Goal: Information Seeking & Learning: Learn about a topic

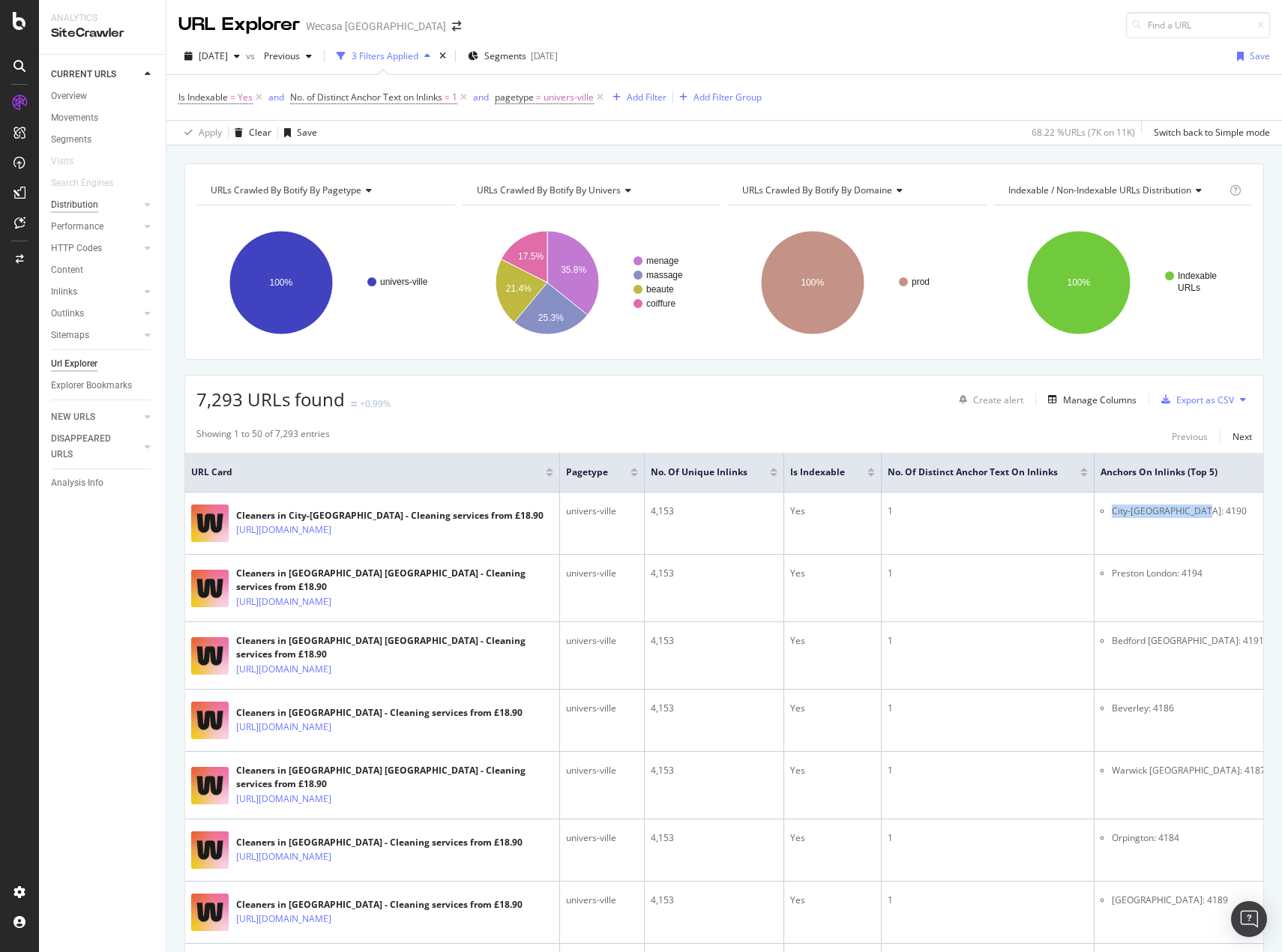
click at [75, 205] on div "Distribution" at bounding box center [74, 205] width 47 height 16
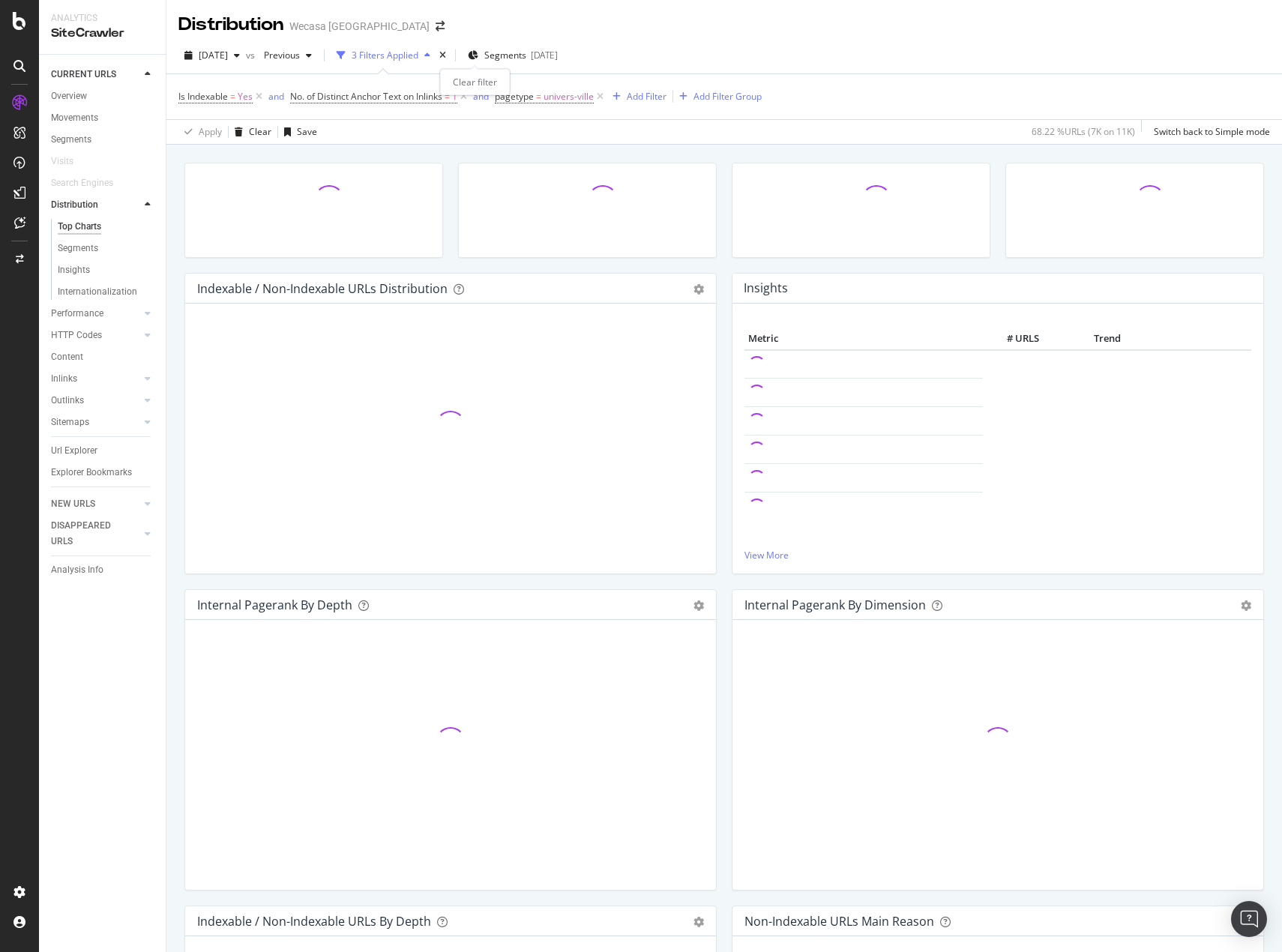
click at [449, 53] on div "times" at bounding box center [443, 55] width 13 height 15
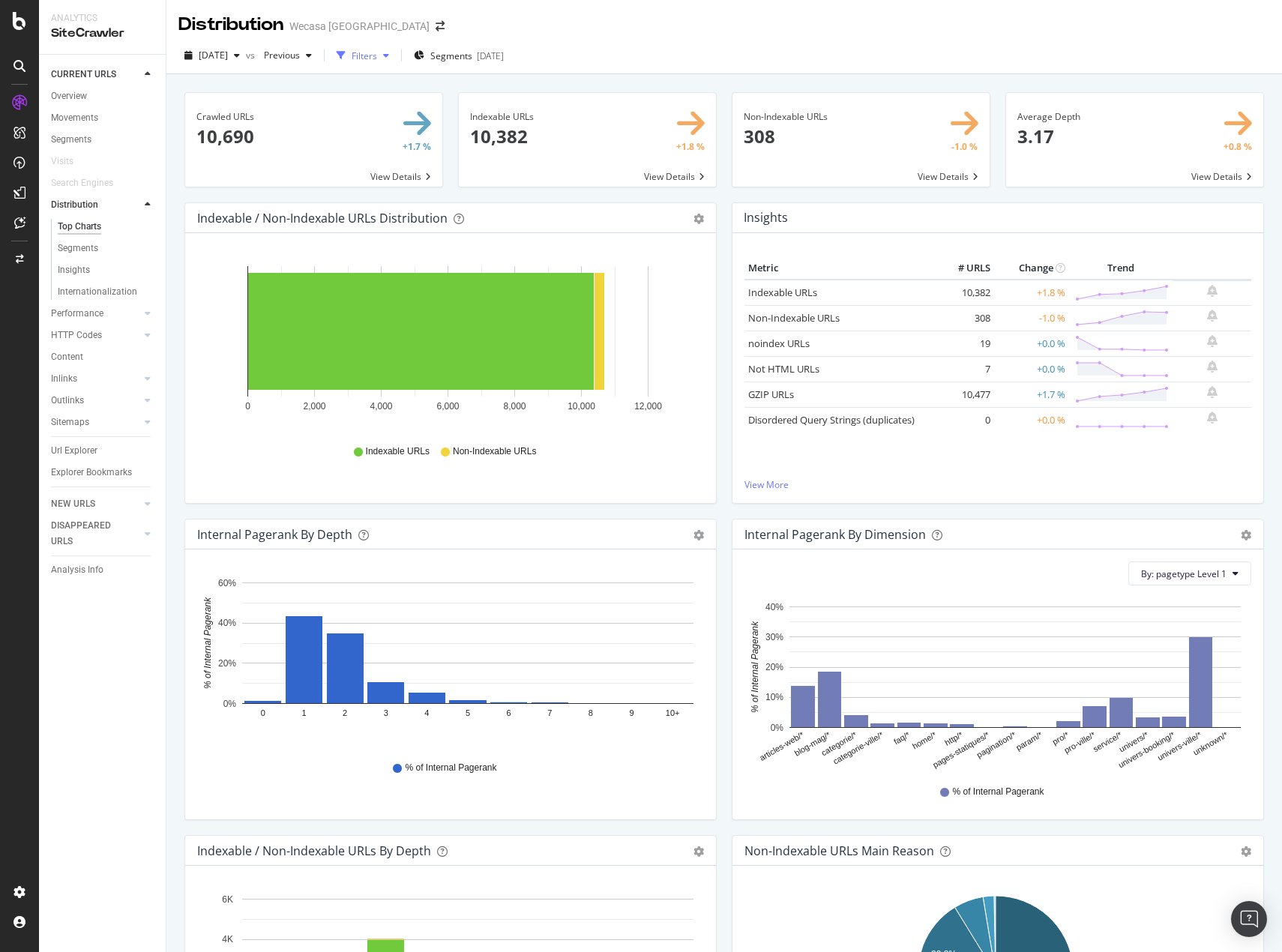
click at [346, 53] on icon "button" at bounding box center [341, 55] width 9 height 9
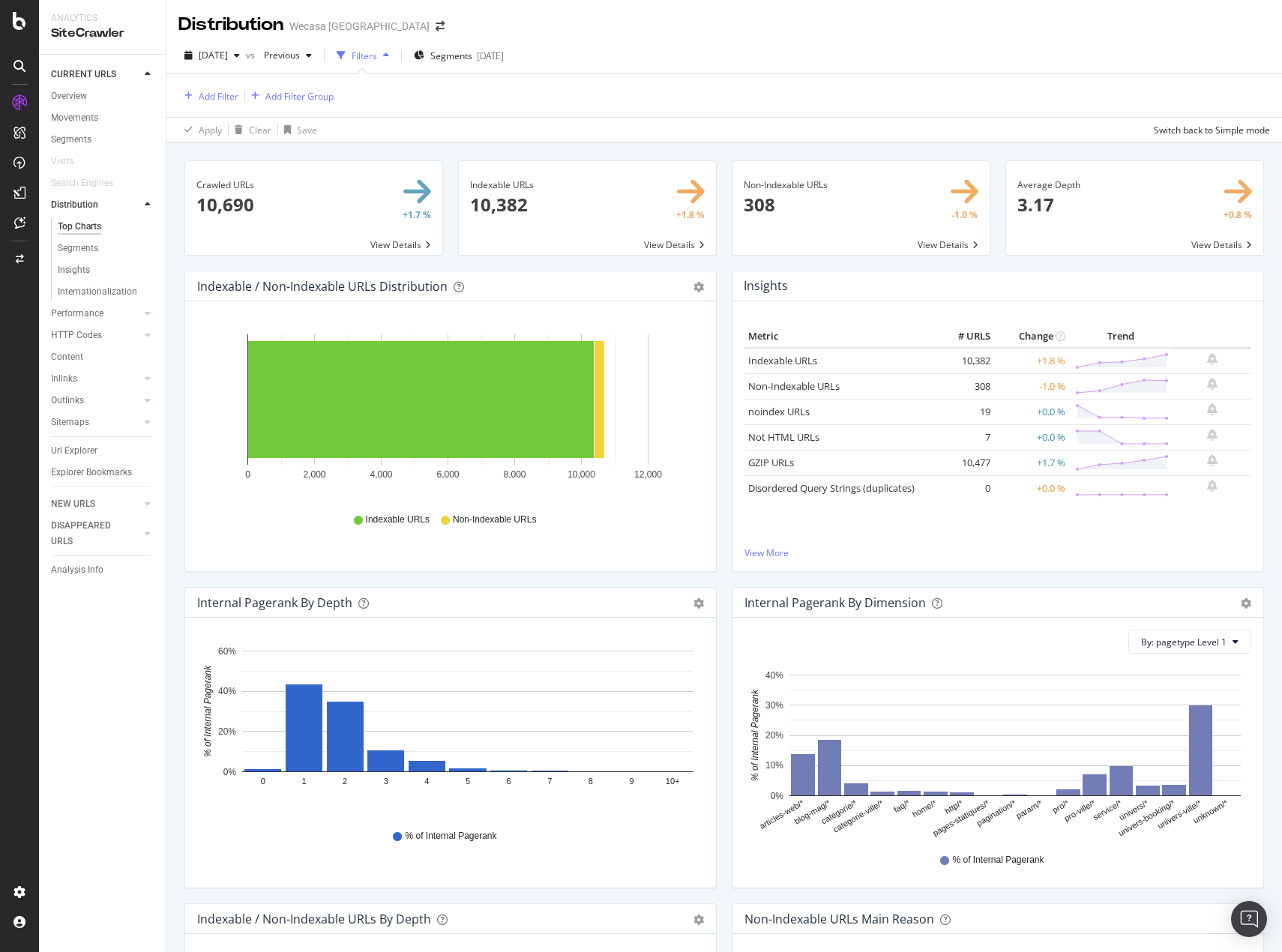
click at [346, 53] on icon "button" at bounding box center [341, 55] width 9 height 9
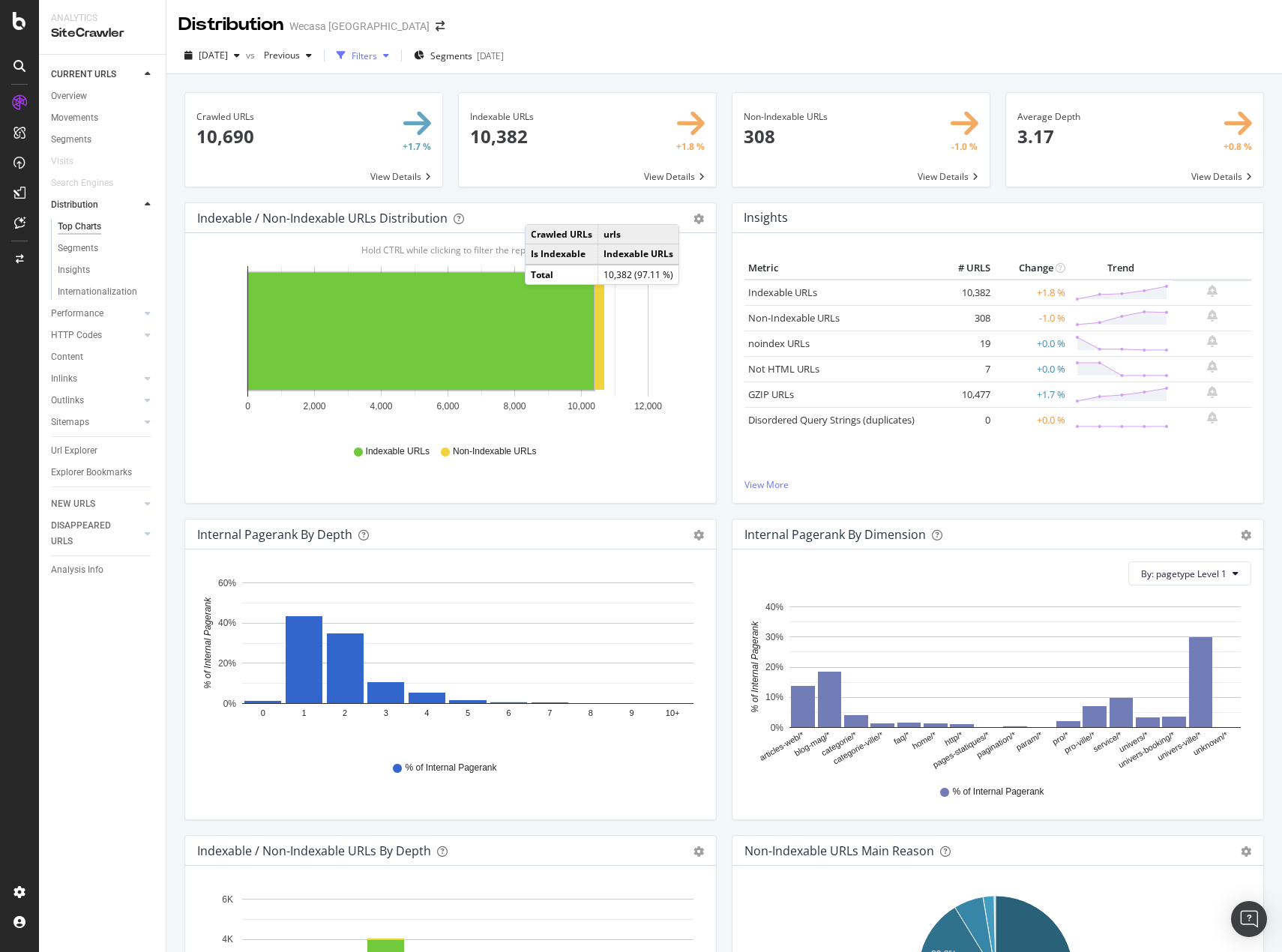
click at [377, 54] on div "Filters" at bounding box center [365, 56] width 26 height 13
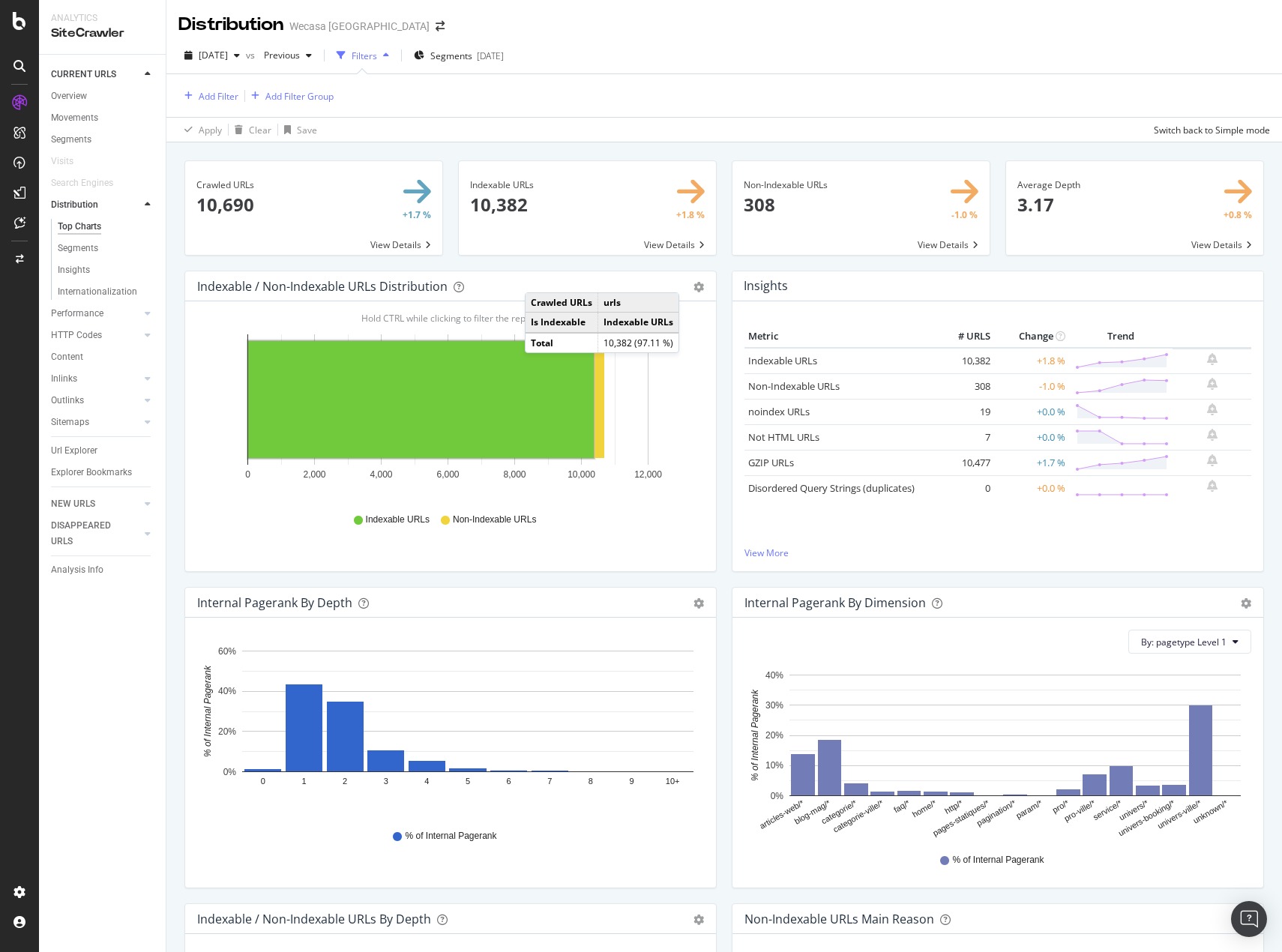
click at [377, 59] on div "Filters" at bounding box center [365, 56] width 26 height 13
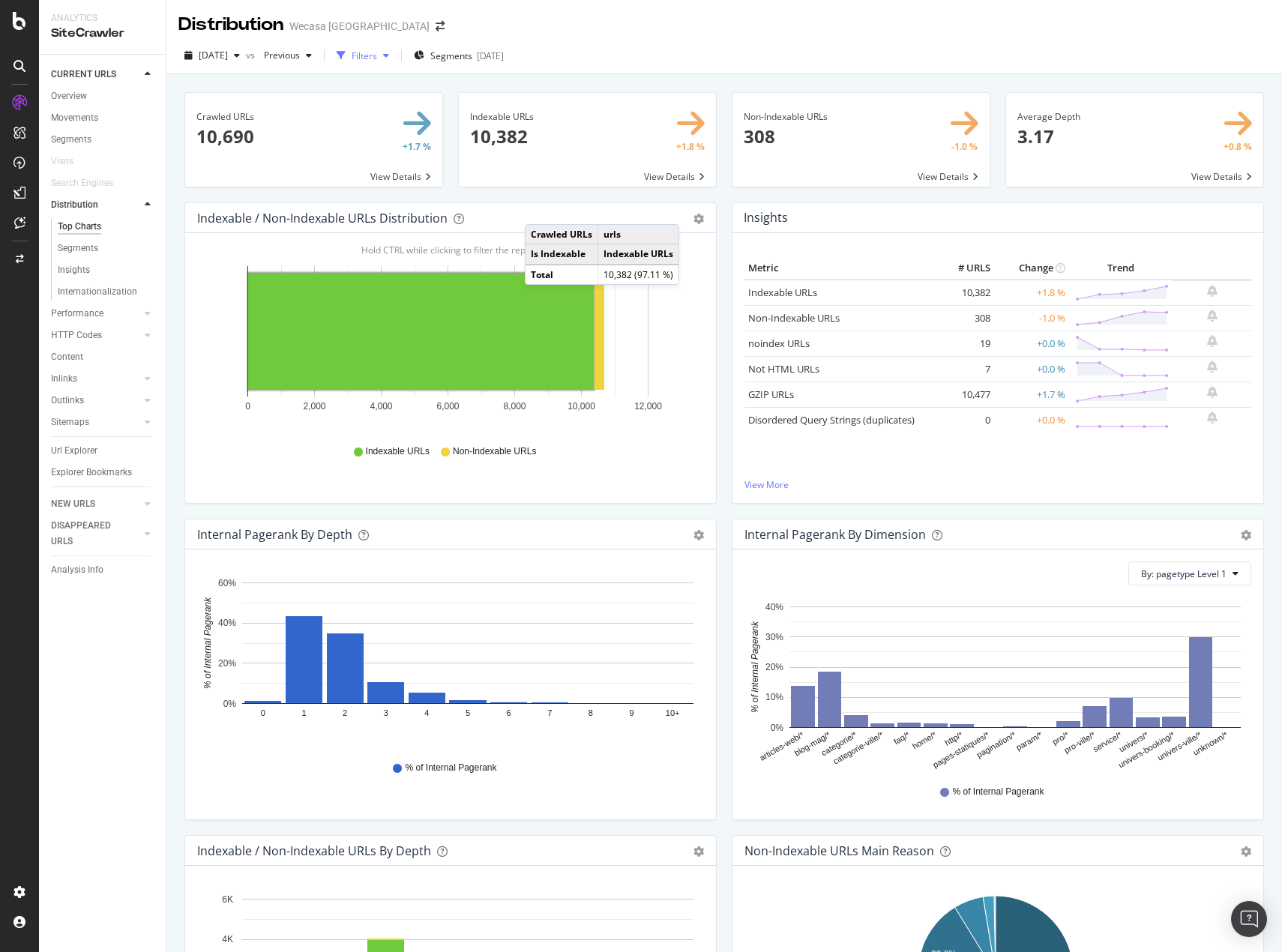
click at [377, 59] on div "Filters" at bounding box center [365, 56] width 26 height 13
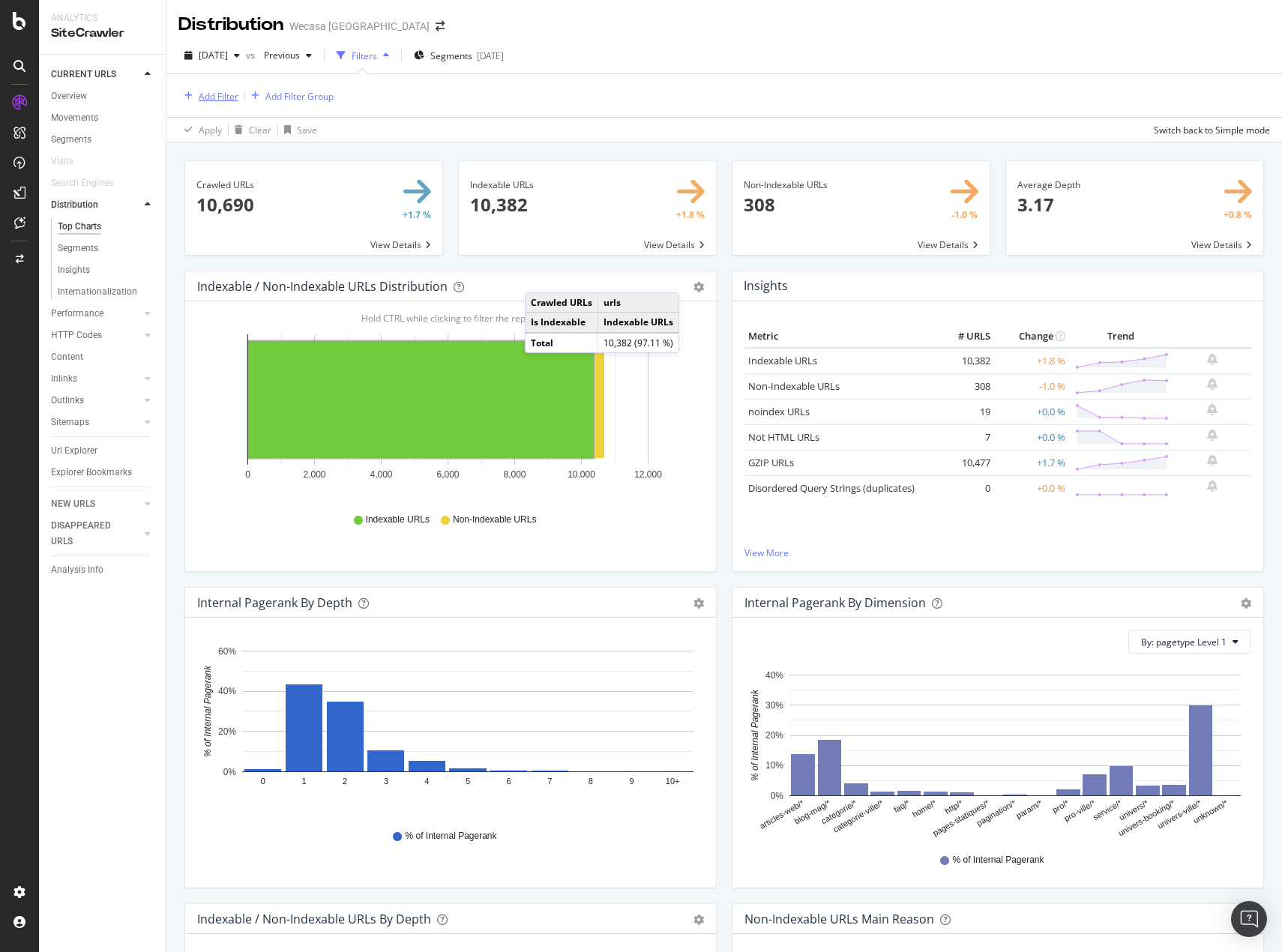
click at [181, 100] on div "button" at bounding box center [188, 96] width 20 height 9
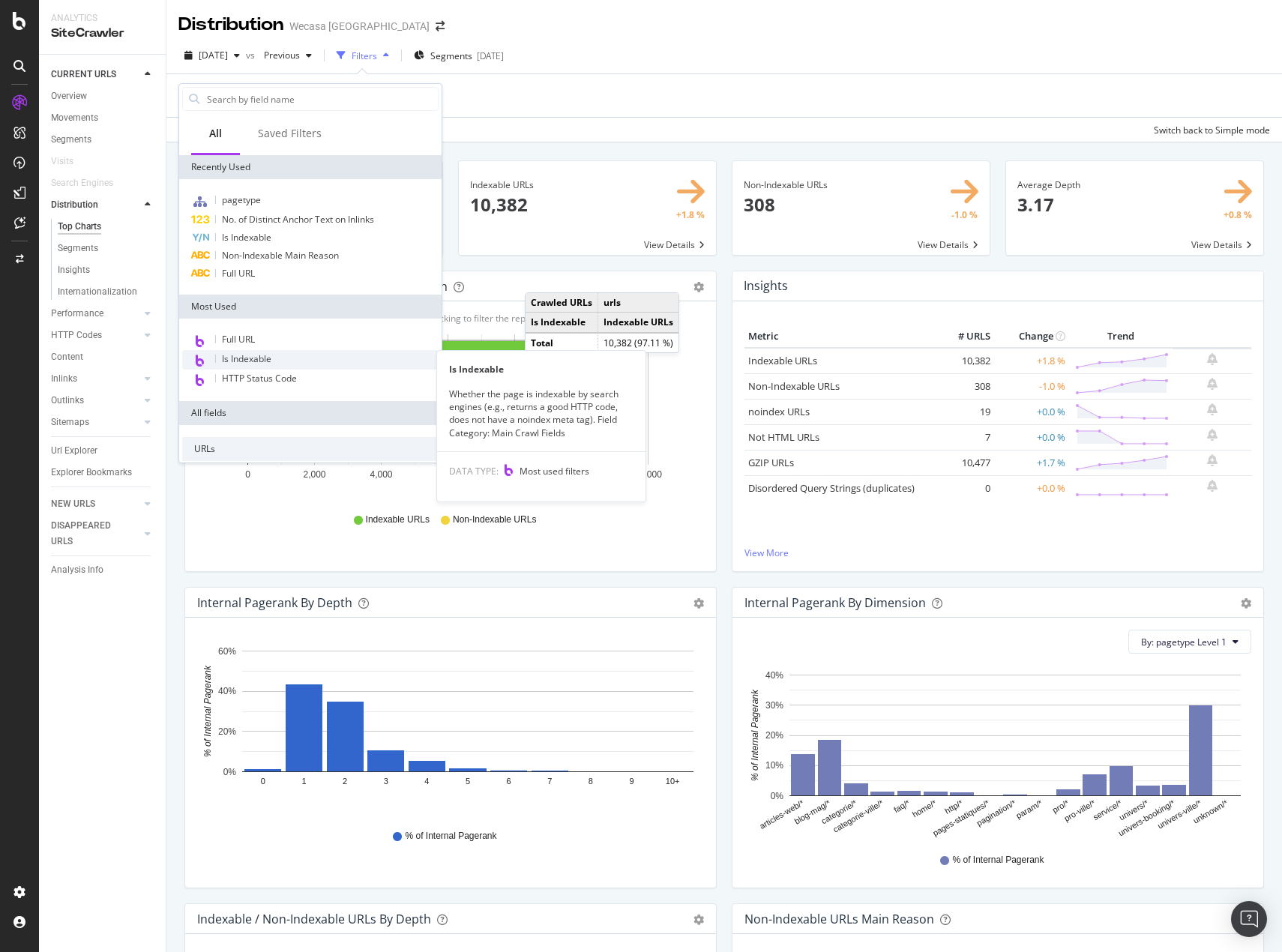
click at [260, 356] on span "Is Indexable" at bounding box center [246, 358] width 50 height 13
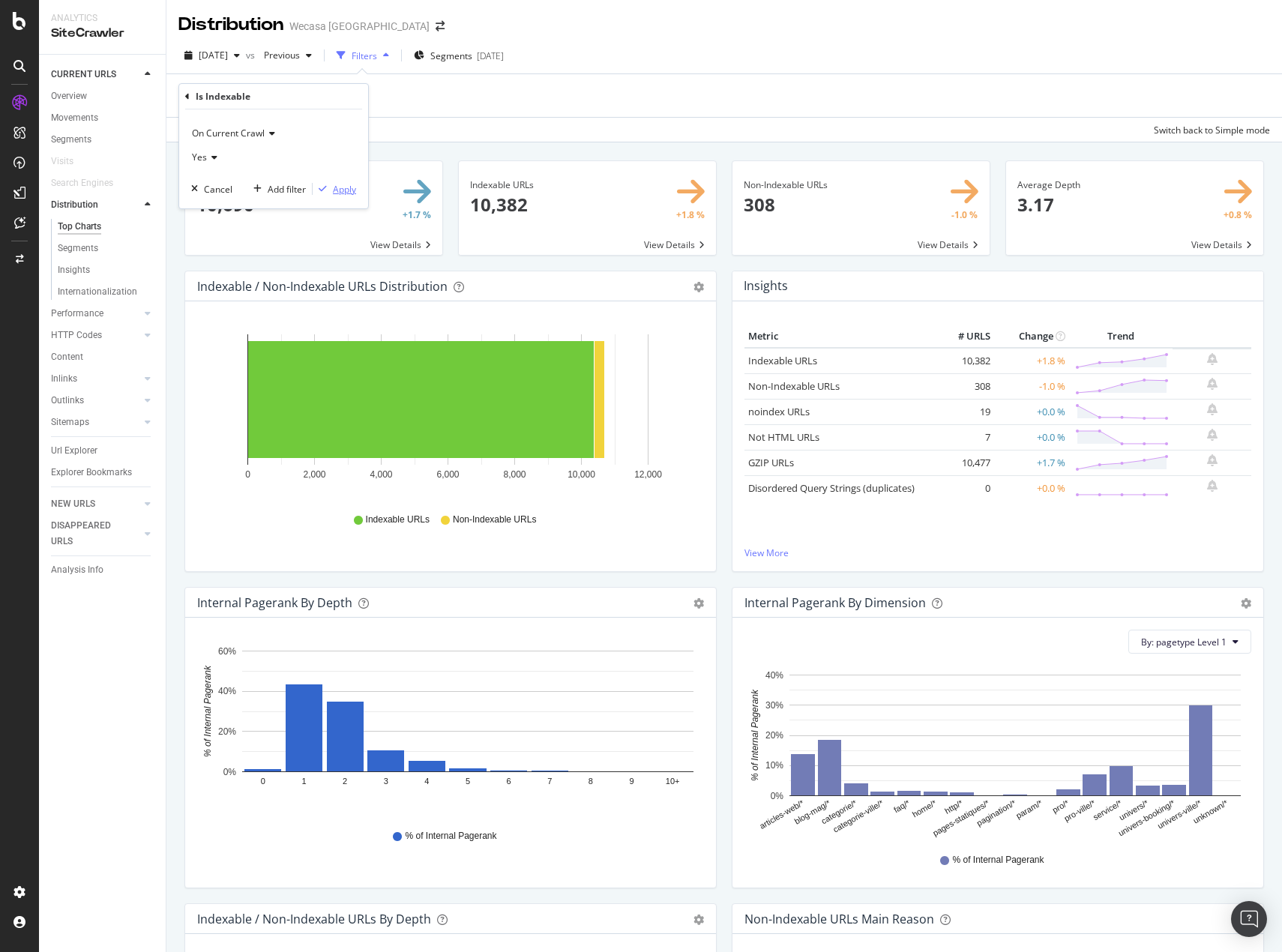
click at [335, 186] on div "Apply" at bounding box center [344, 189] width 23 height 13
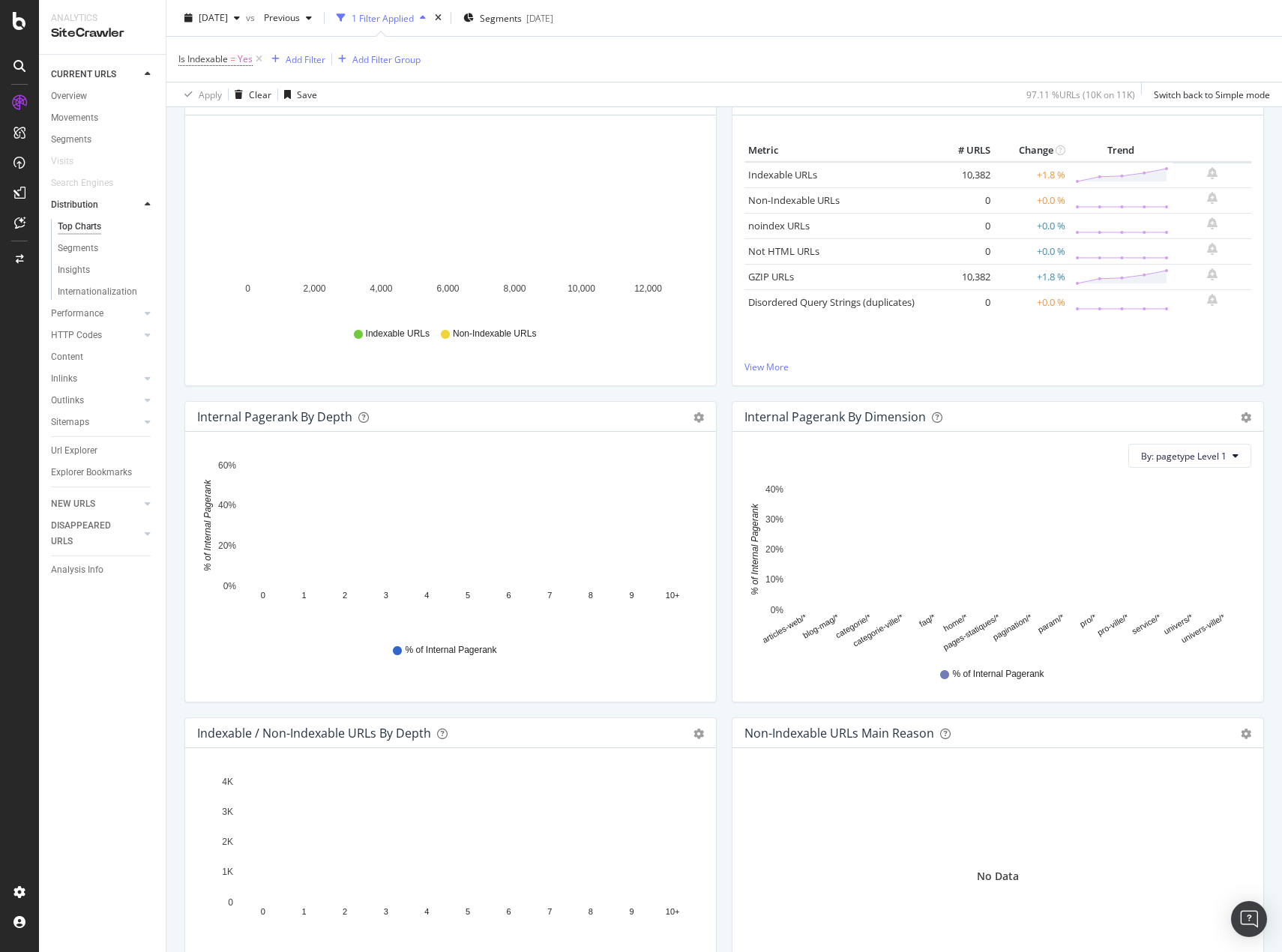
scroll to position [525, 0]
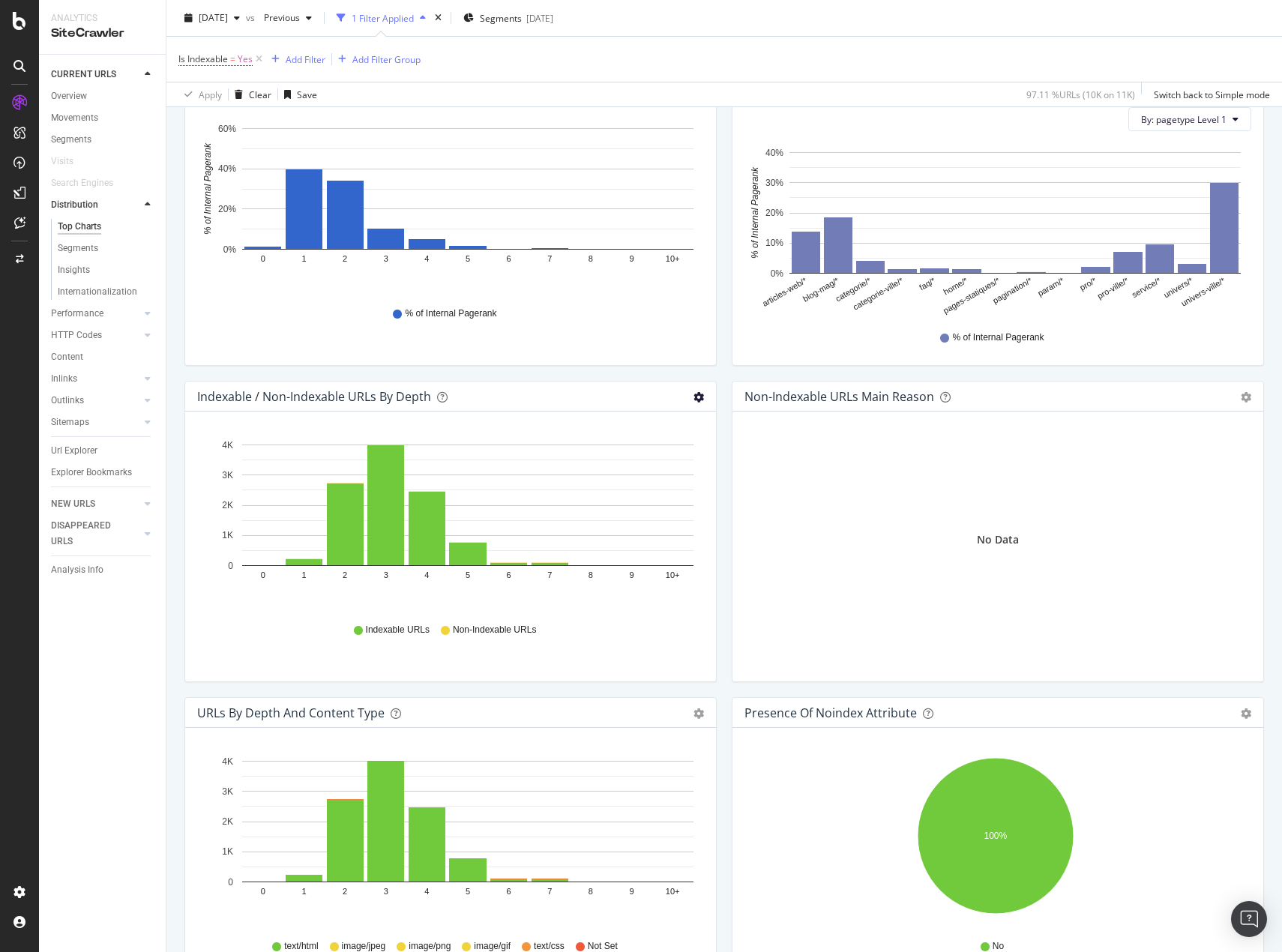
click at [694, 401] on icon "gear" at bounding box center [698, 397] width 10 height 10
click at [648, 459] on span "Bar (by Percentage)" at bounding box center [647, 454] width 136 height 20
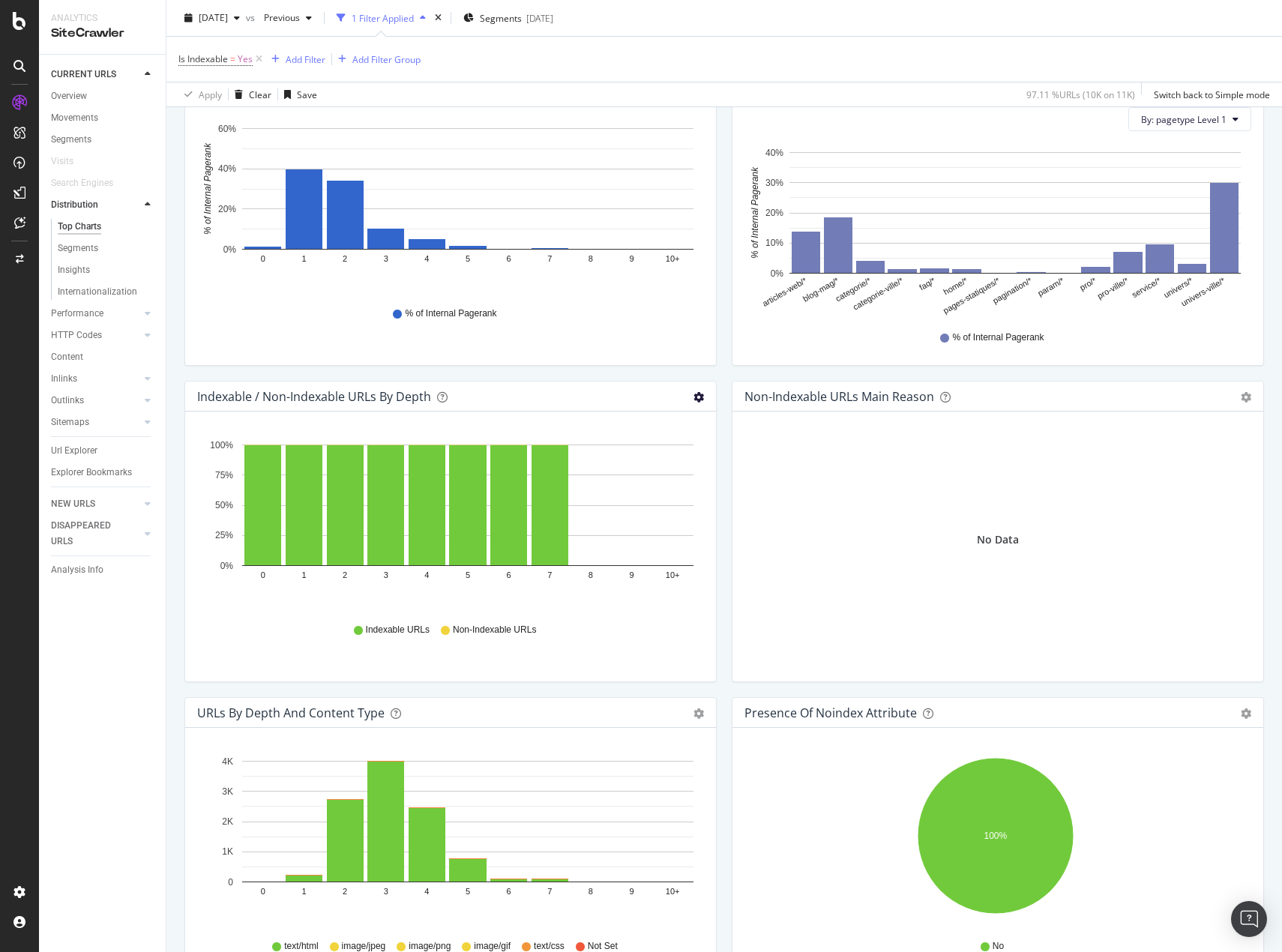
click at [694, 401] on icon "gear" at bounding box center [698, 397] width 10 height 10
click at [632, 480] on span "Table" at bounding box center [647, 482] width 136 height 20
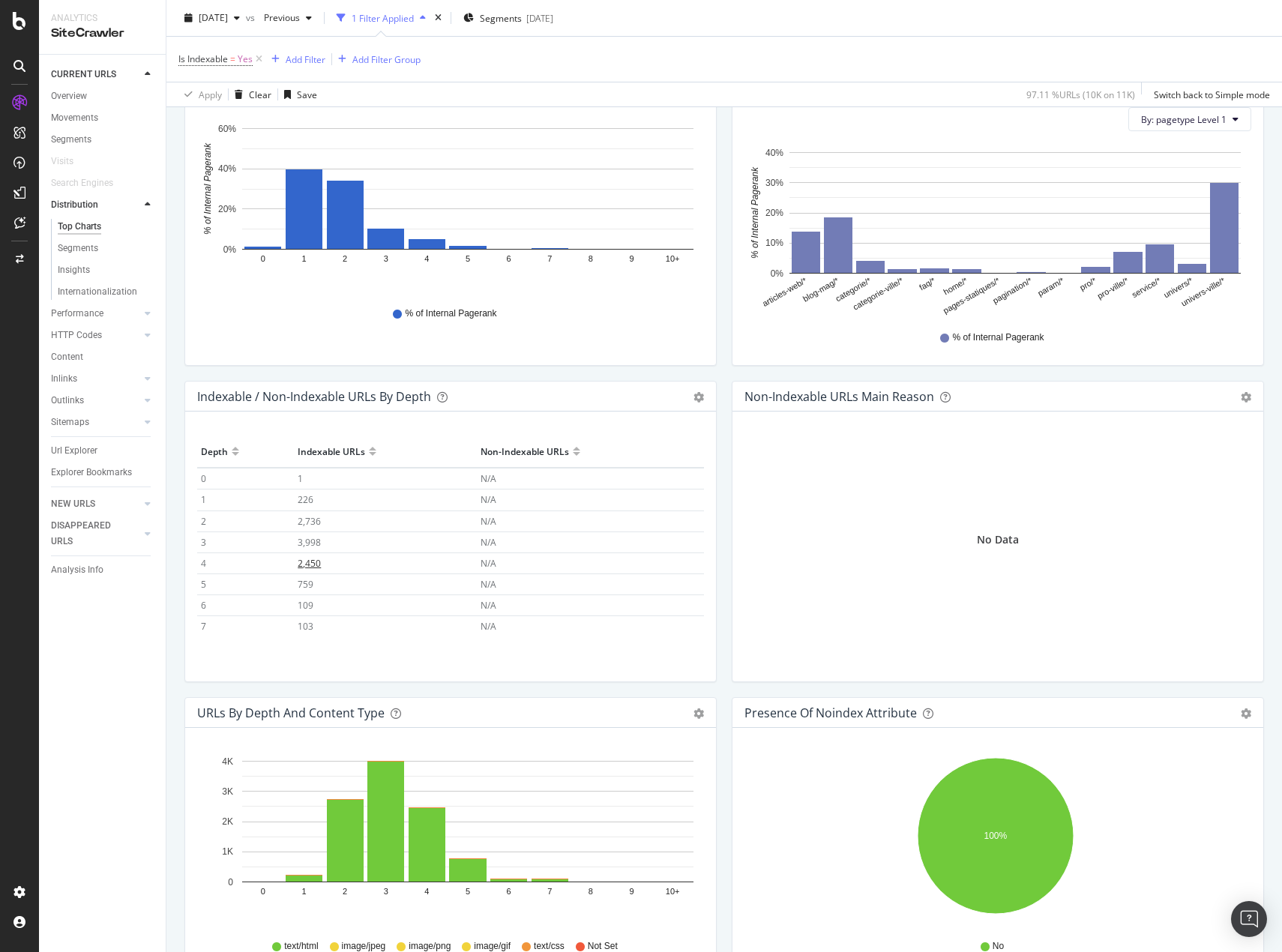
scroll to position [67, 0]
click at [694, 398] on icon "gear" at bounding box center [698, 397] width 10 height 10
click at [618, 429] on span "Bar (by Value)" at bounding box center [647, 426] width 136 height 20
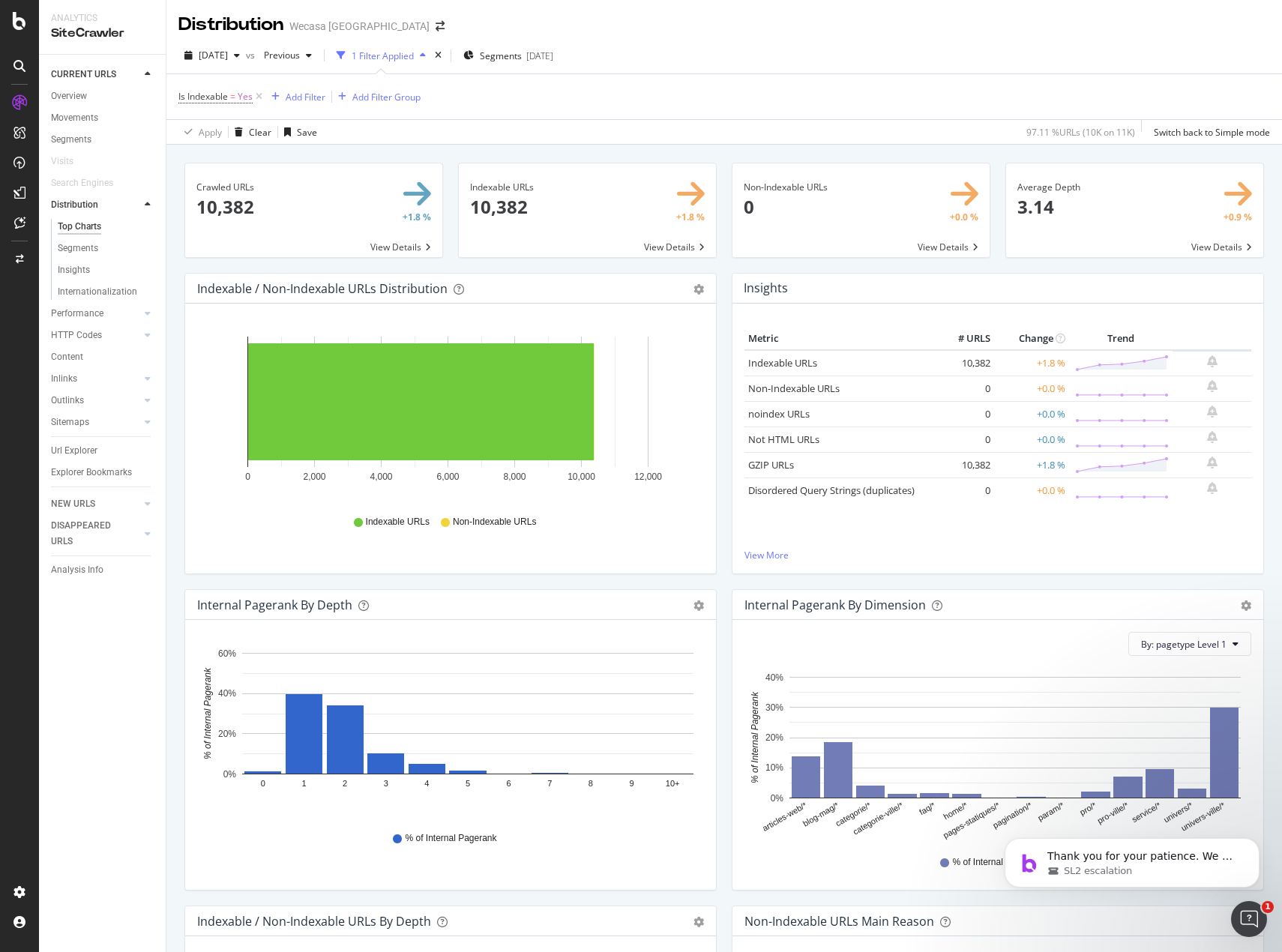
scroll to position [0, 0]
click at [1264, 906] on span "1" at bounding box center [1270, 906] width 14 height 14
click at [1257, 909] on div "Ouvrir le Messenger Intercom" at bounding box center [1247, 917] width 50 height 50
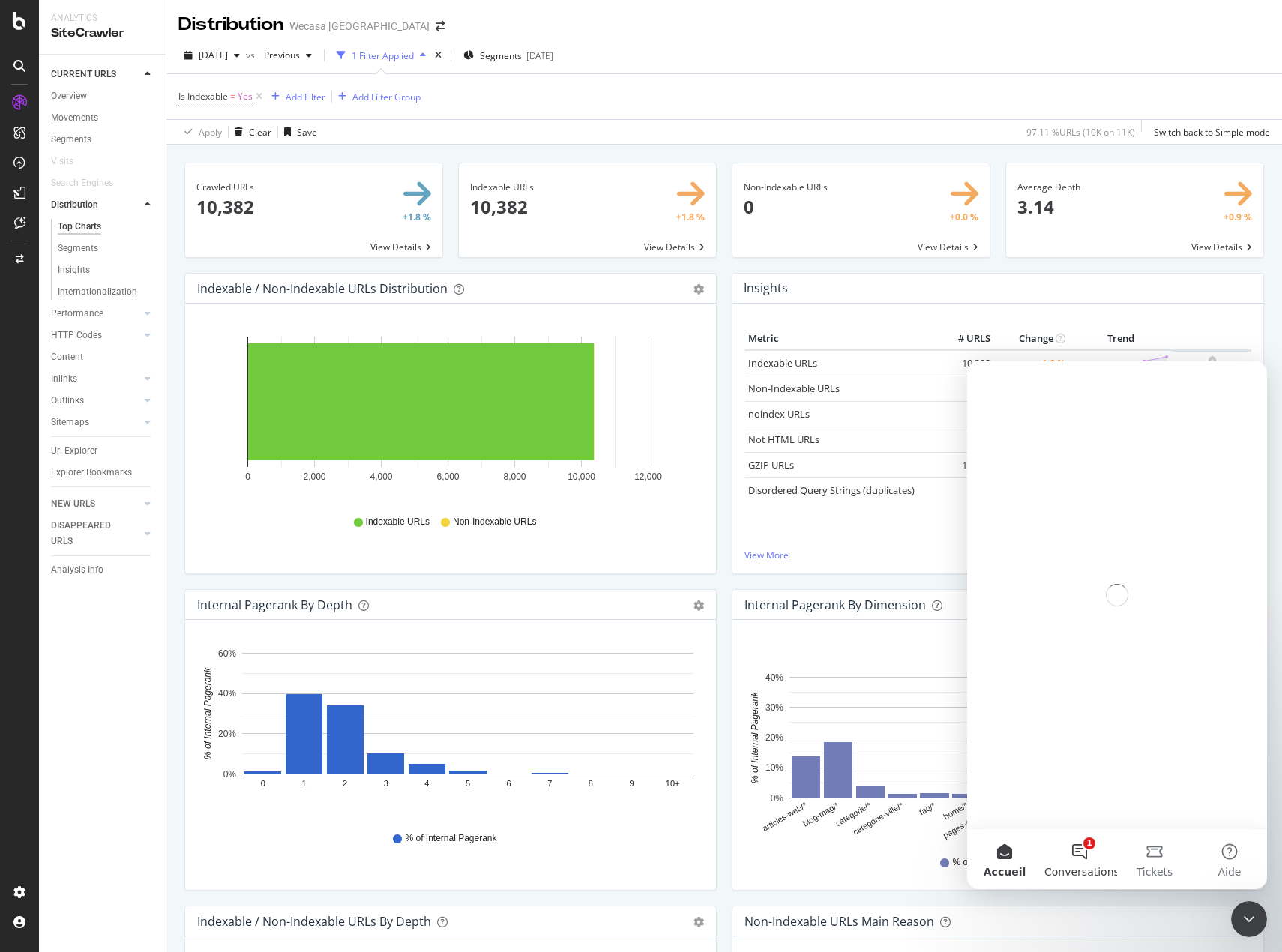
click at [1092, 843] on button "1 Conversations" at bounding box center [1080, 858] width 75 height 60
click at [1082, 859] on button "1 Conversations" at bounding box center [1080, 858] width 75 height 60
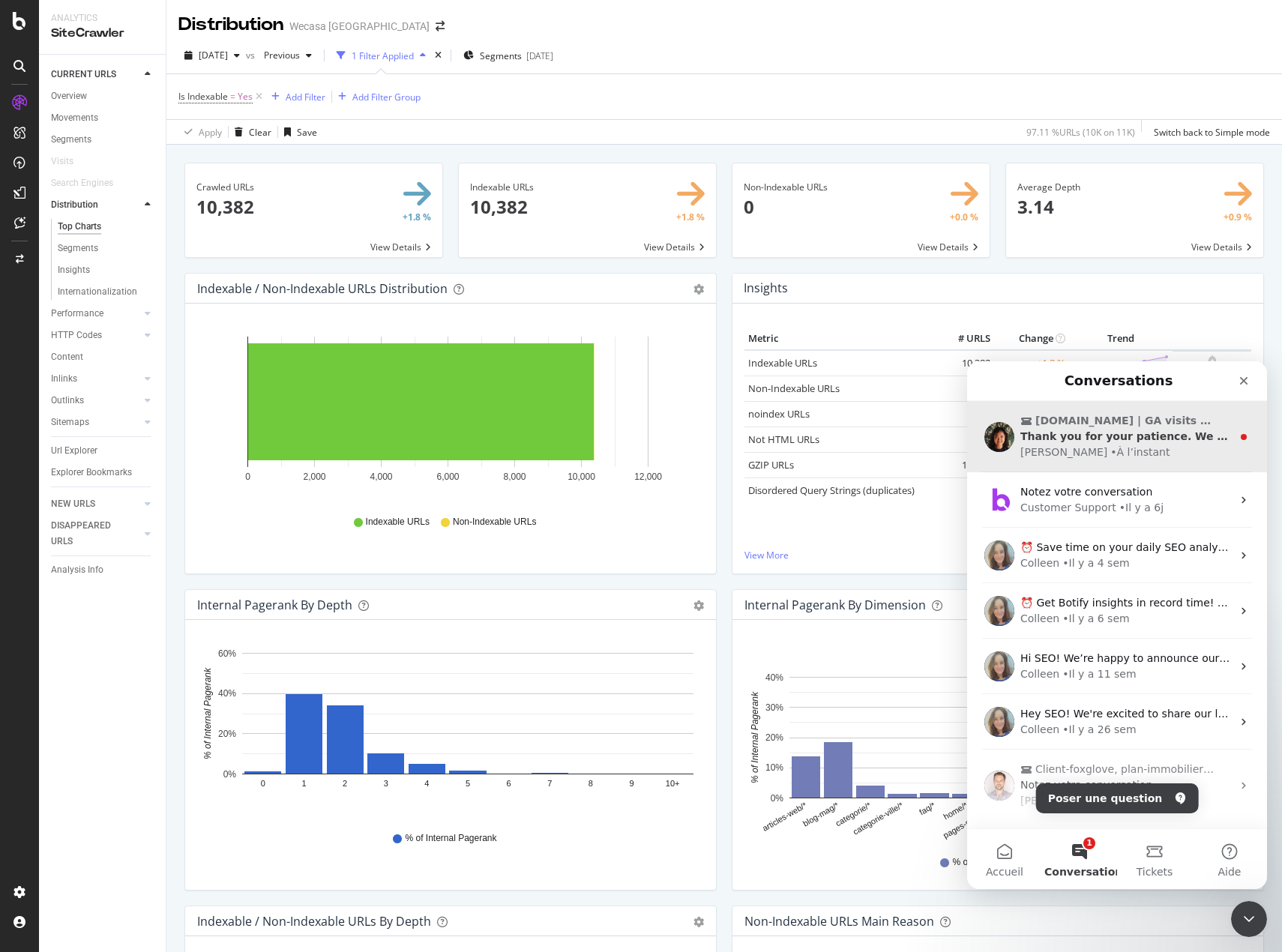
click at [1147, 426] on span "[DOMAIN_NAME] | GA visits not showing up" at bounding box center [1125, 421] width 179 height 16
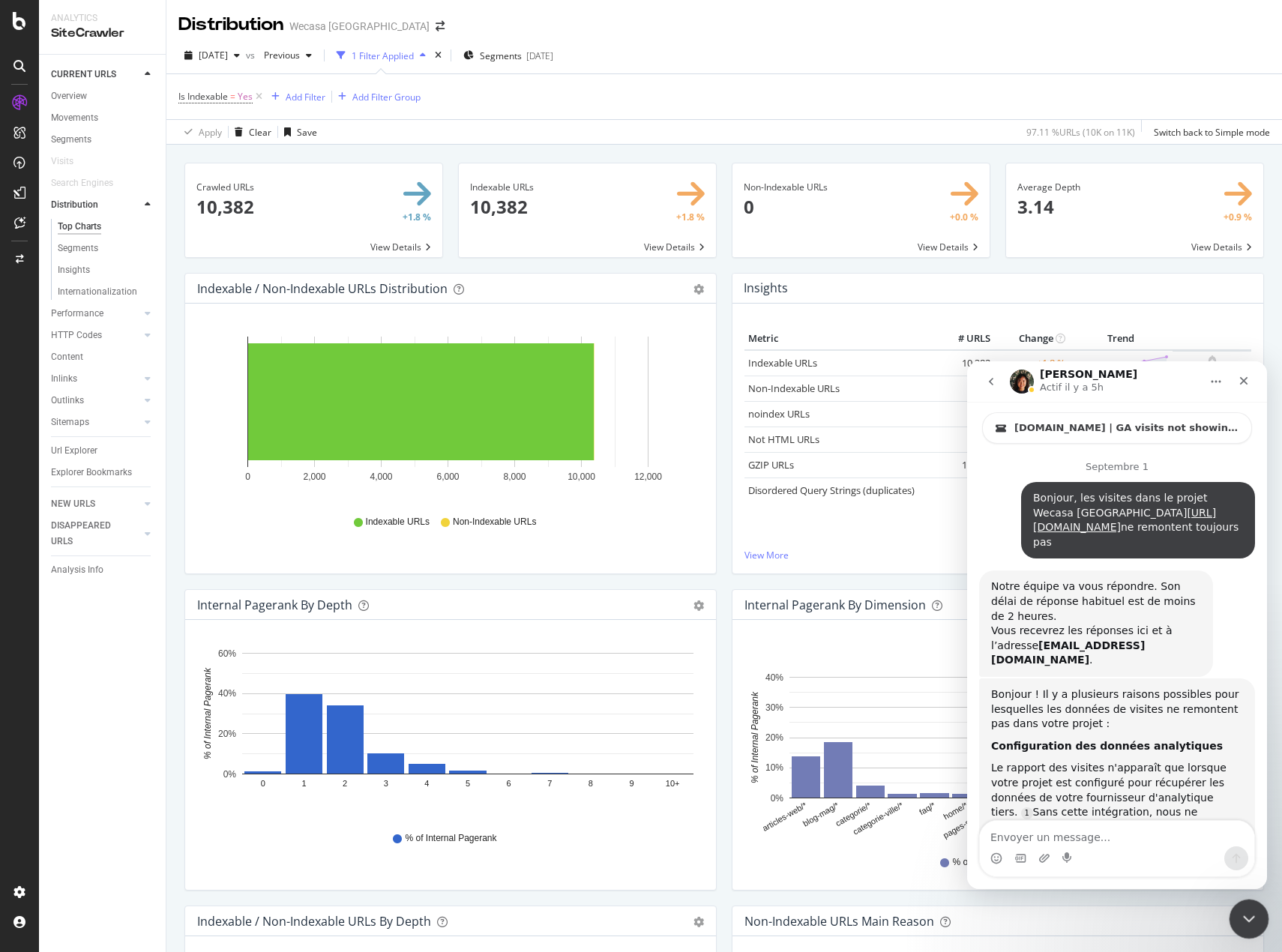
scroll to position [2709, 0]
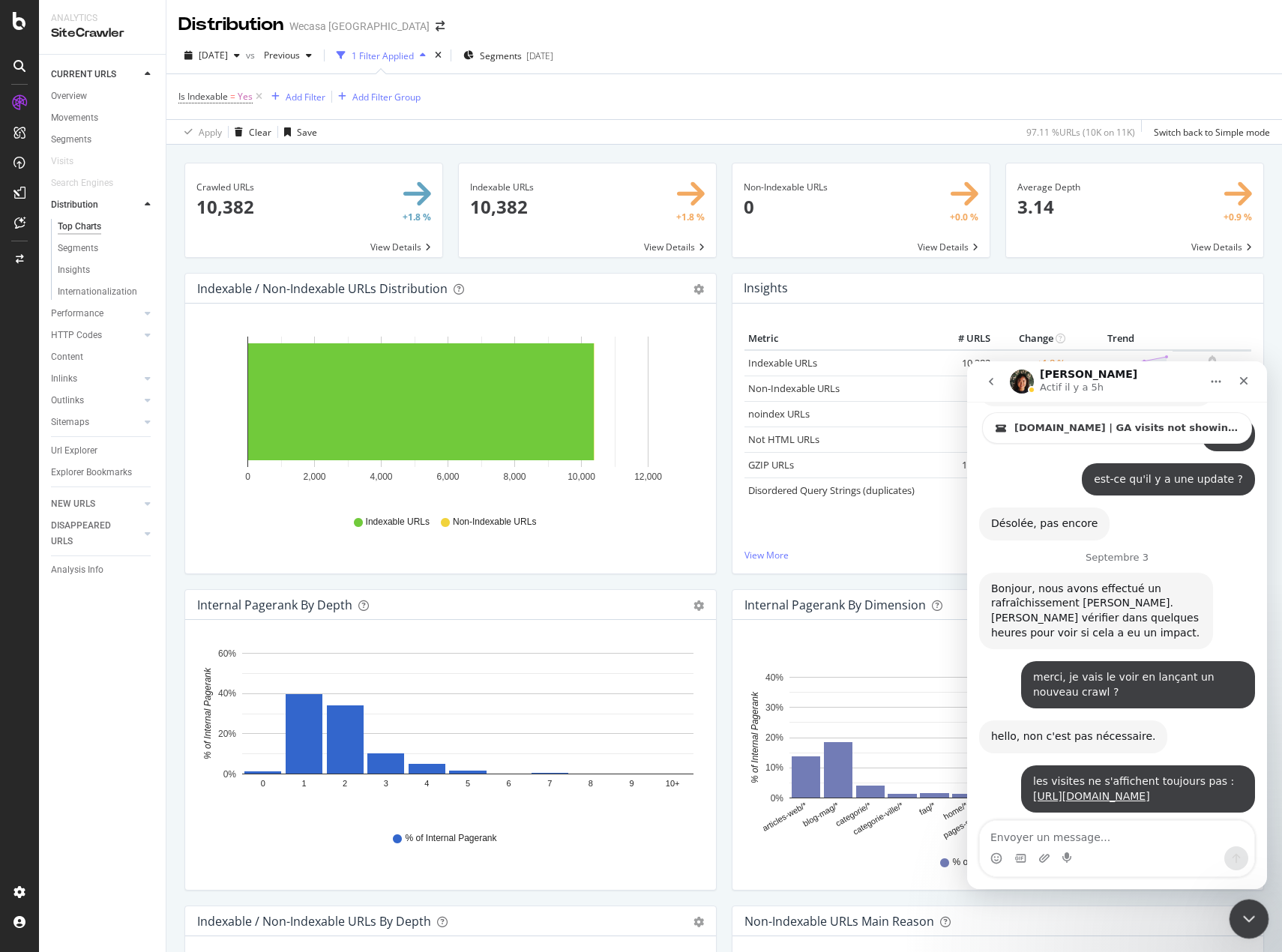
click at [1245, 914] on icon "Fermer le Messenger Intercom" at bounding box center [1247, 917] width 18 height 18
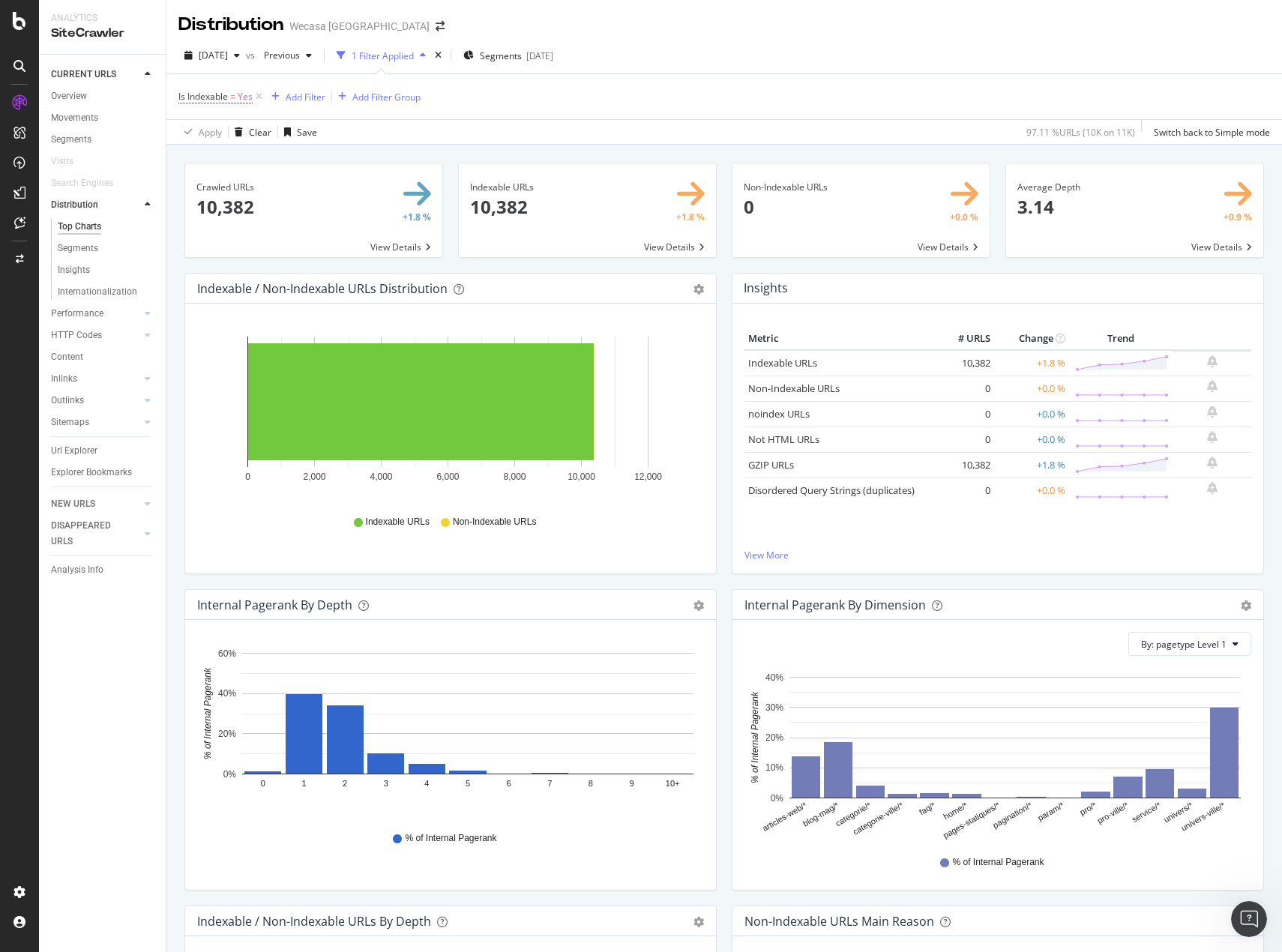
scroll to position [2684, 0]
click at [228, 54] on span "[DATE]" at bounding box center [213, 55] width 29 height 13
click at [302, 110] on div "2023 Nov. 30th" at bounding box center [251, 109] width 102 height 14
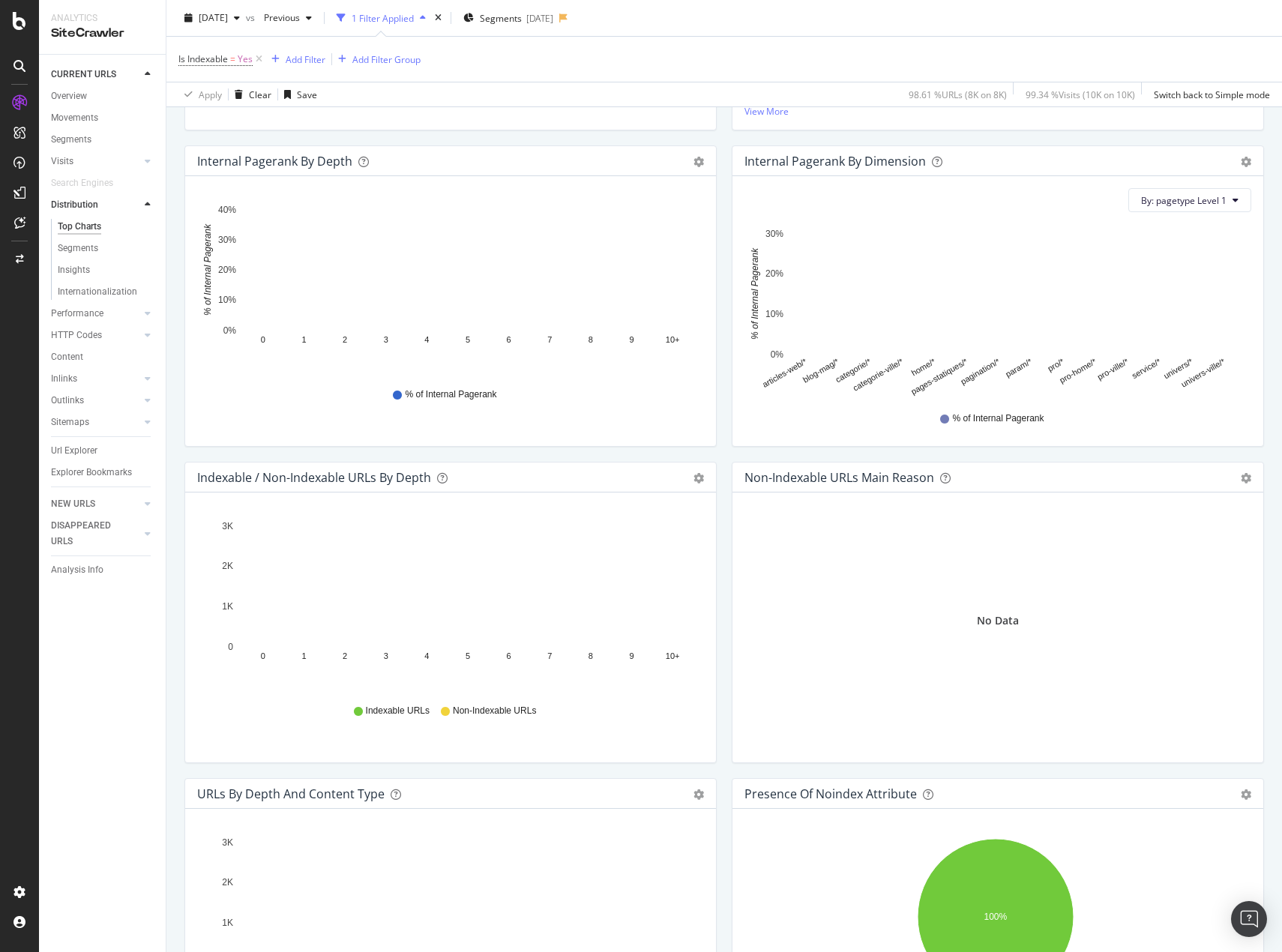
scroll to position [450, 0]
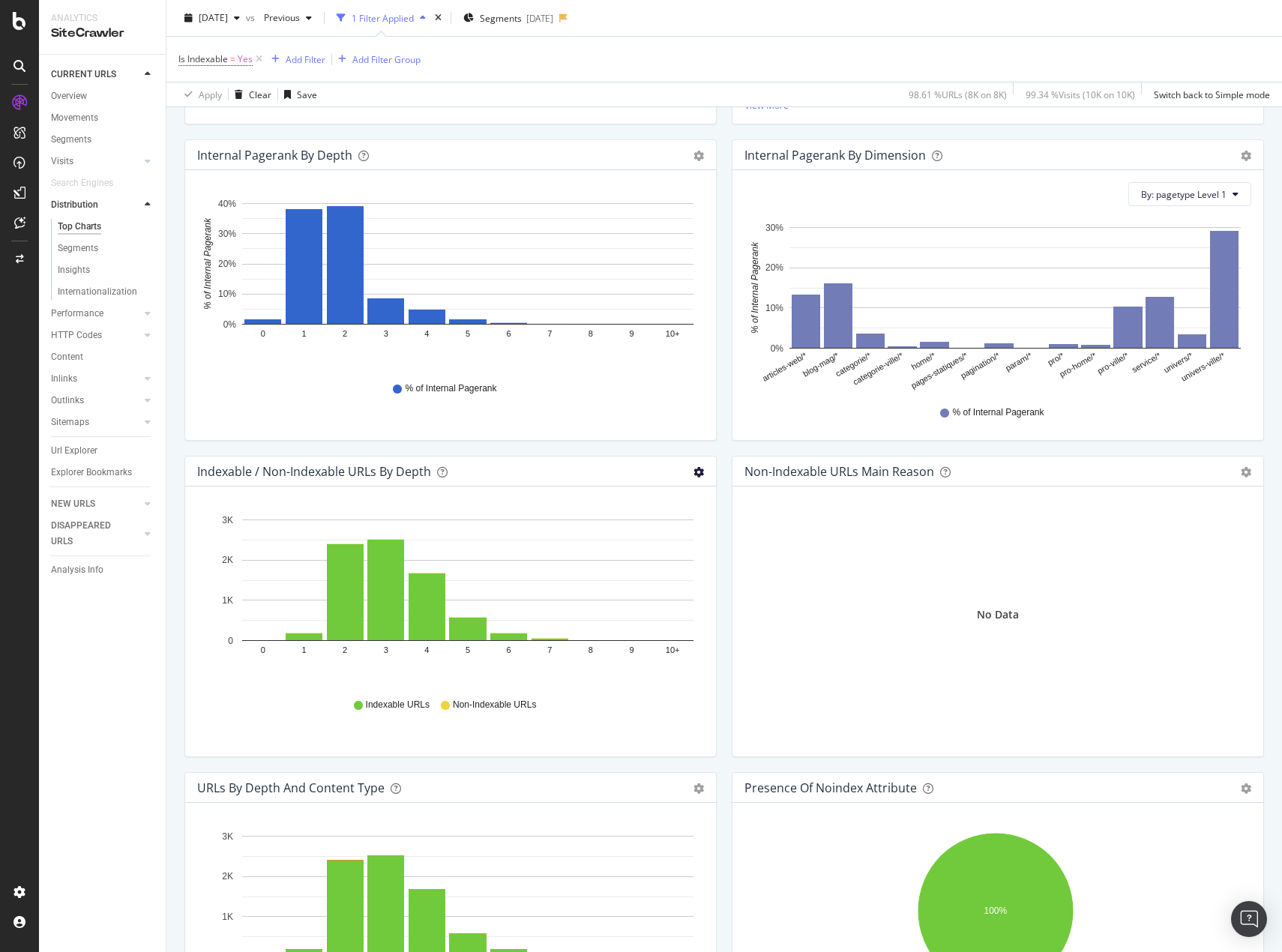
click at [694, 472] on icon "gear" at bounding box center [698, 471] width 10 height 10
click at [634, 550] on span "Table" at bounding box center [647, 557] width 136 height 20
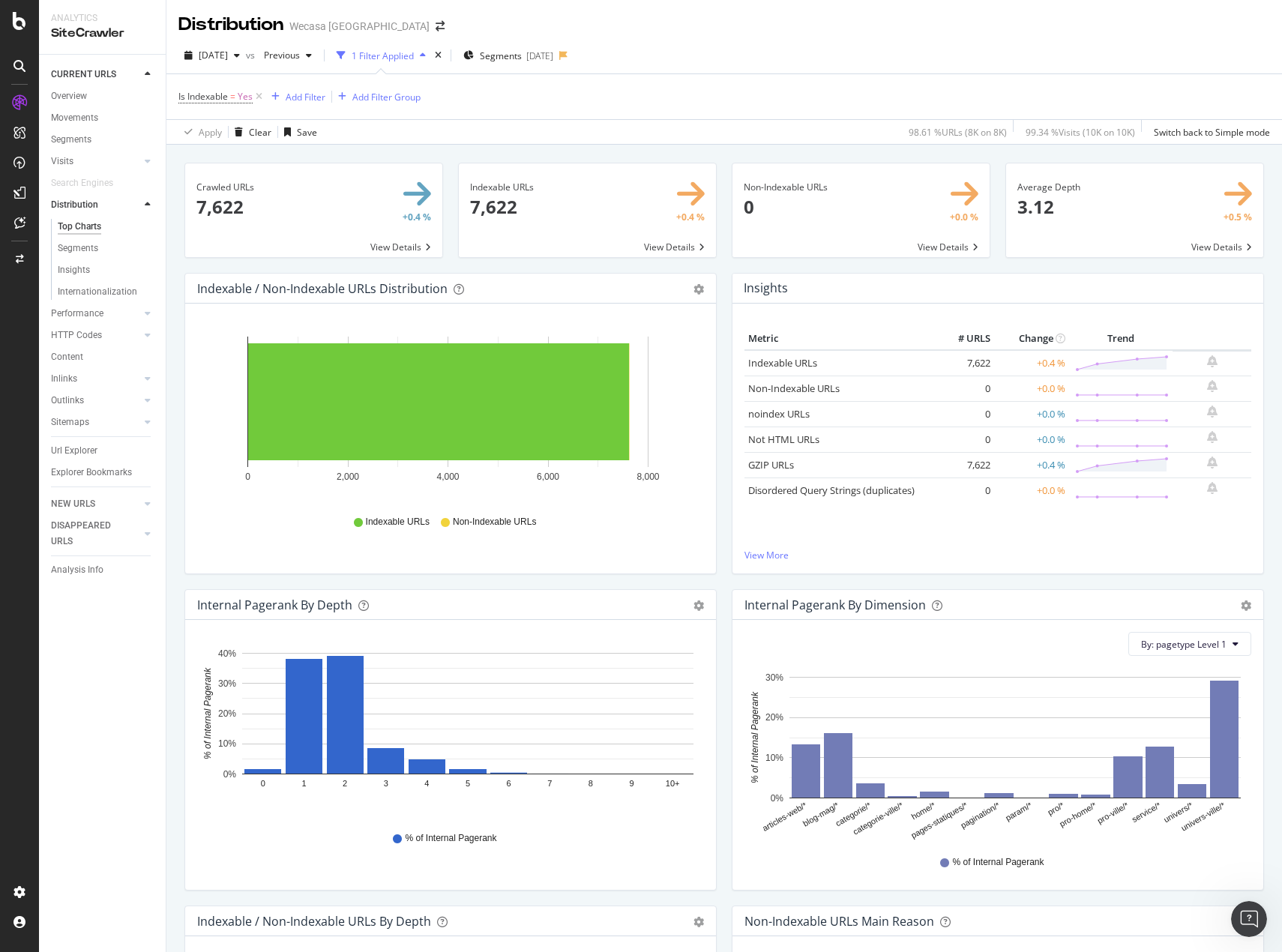
scroll to position [0, 0]
